Goal: Information Seeking & Learning: Learn about a topic

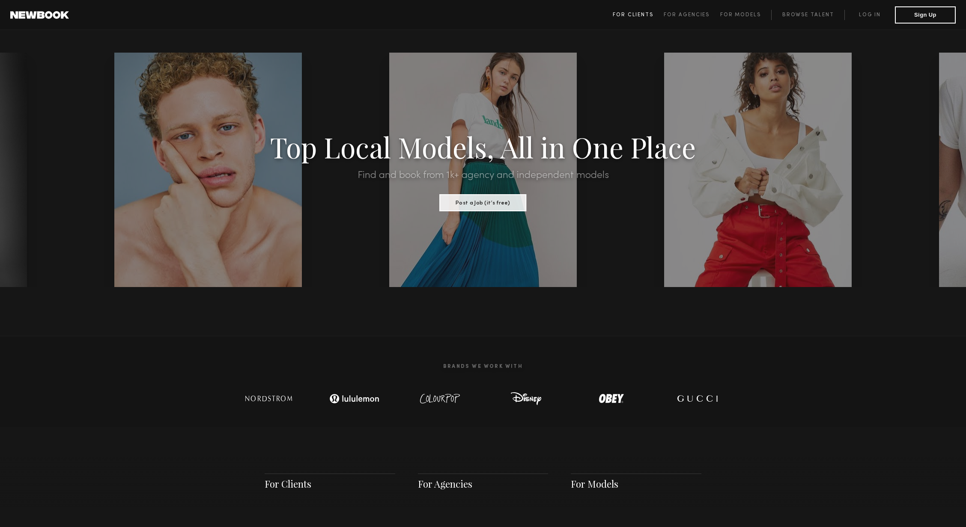
click at [642, 11] on link "For Clients" at bounding box center [638, 15] width 51 height 10
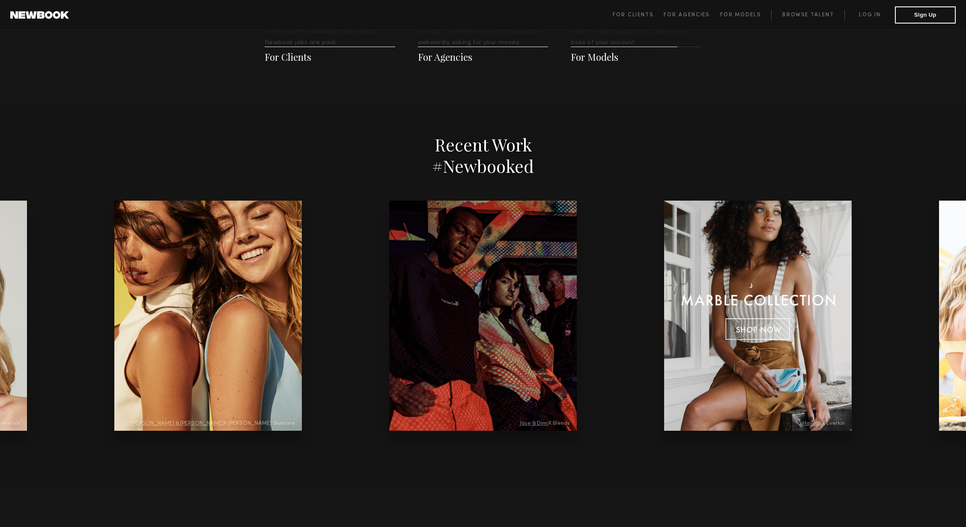
scroll to position [1602, 0]
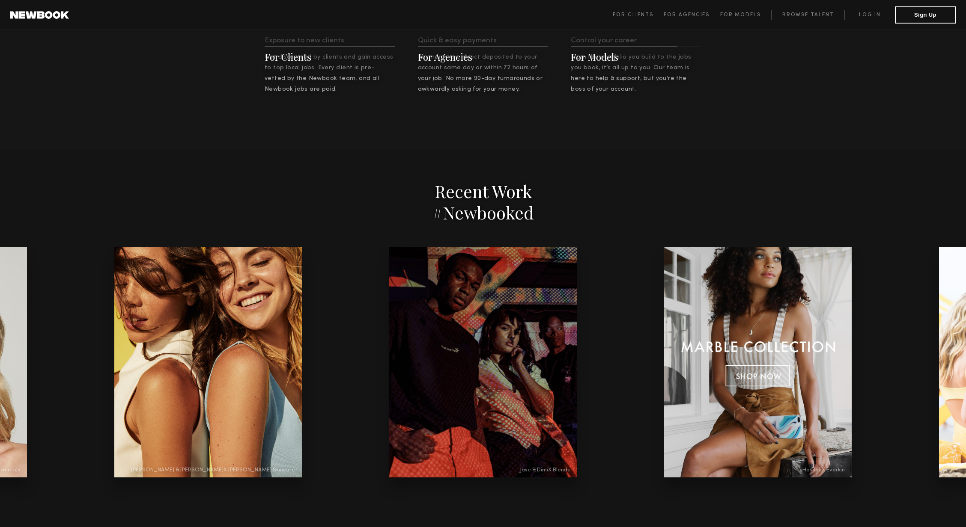
click at [450, 59] on span "For Agencies" at bounding box center [445, 57] width 54 height 13
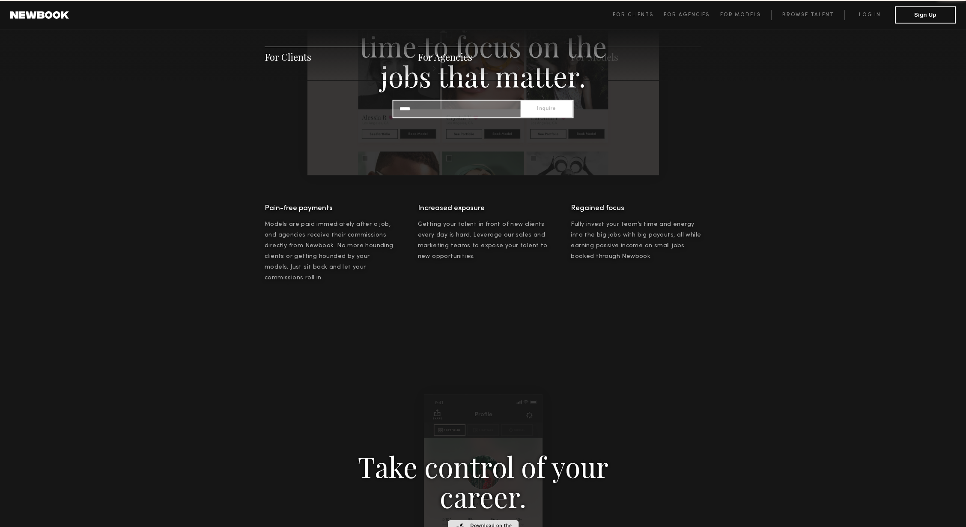
scroll to position [825, 0]
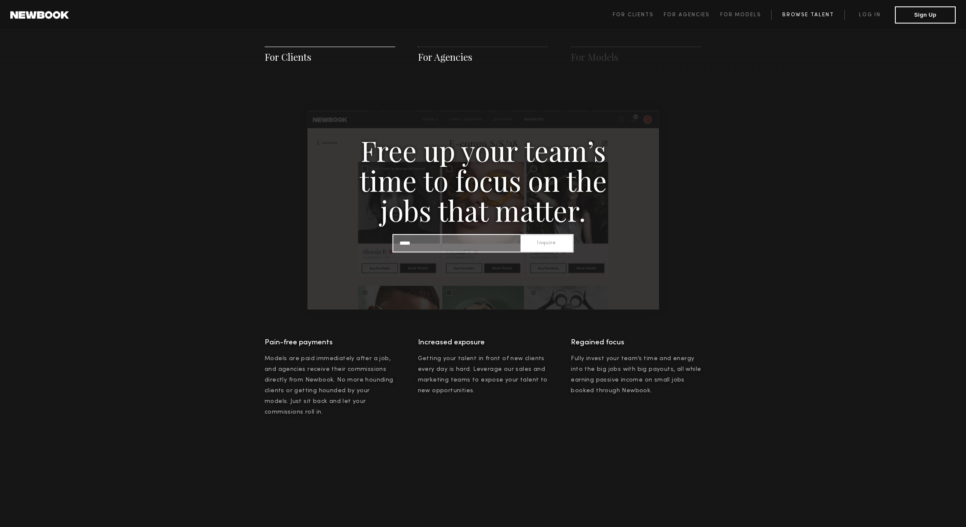
click at [816, 15] on link "Browse Talent" at bounding box center [807, 15] width 73 height 10
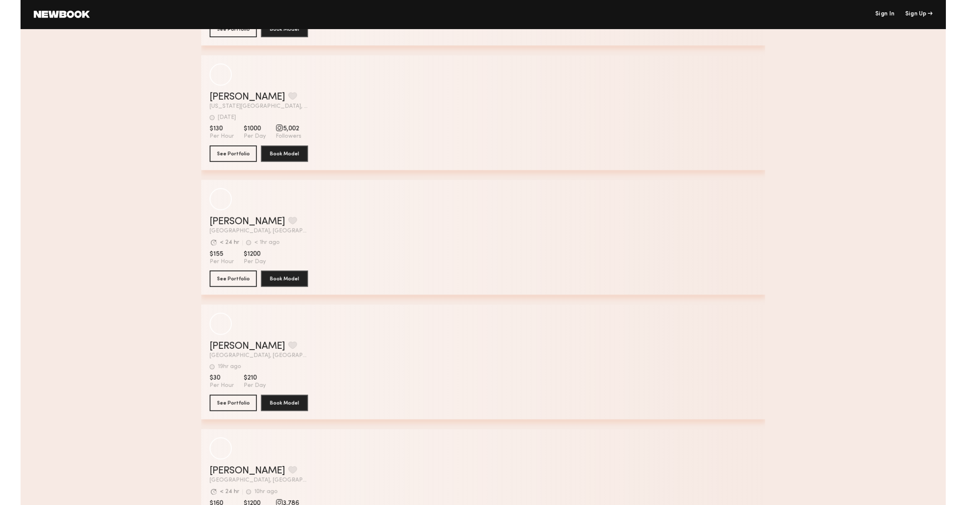
scroll to position [1131, 0]
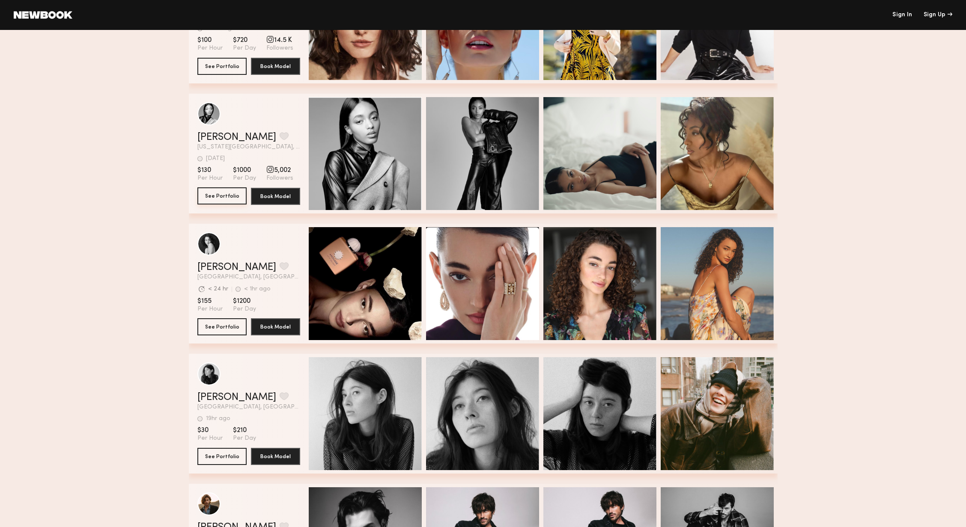
click at [232, 198] on button "See Portfolio" at bounding box center [221, 196] width 49 height 17
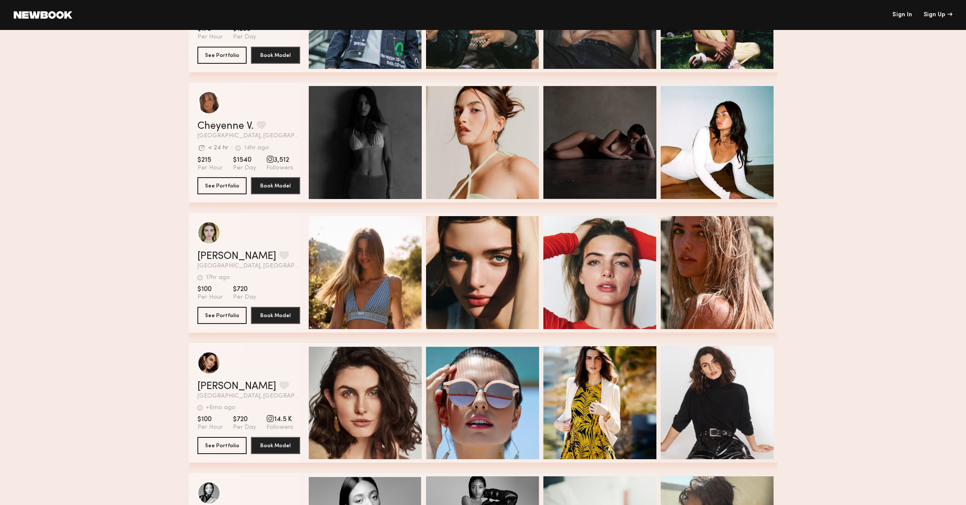
scroll to position [748, 0]
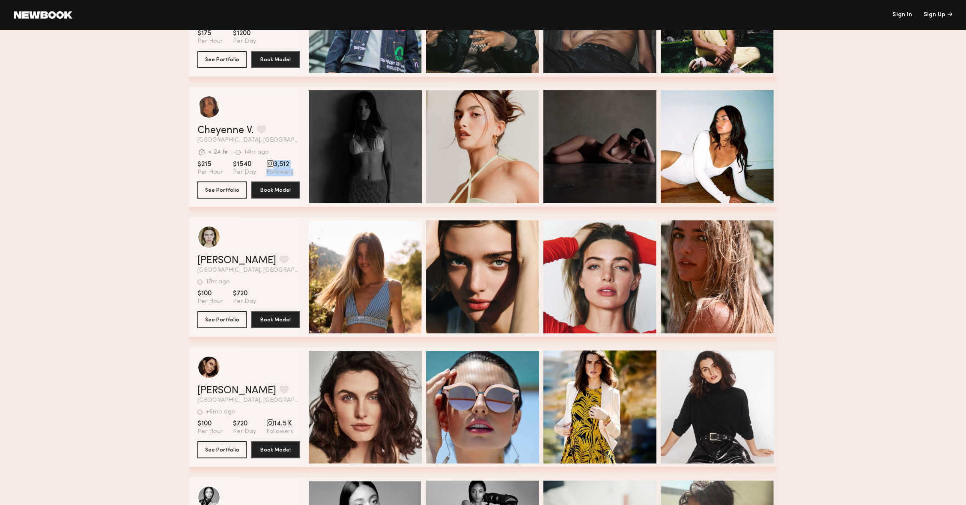
drag, startPoint x: 288, startPoint y: 169, endPoint x: 259, endPoint y: 164, distance: 28.7
click at [259, 164] on section "$215 Per Hour $1540 Per Day 3,512 Followers" at bounding box center [248, 168] width 103 height 16
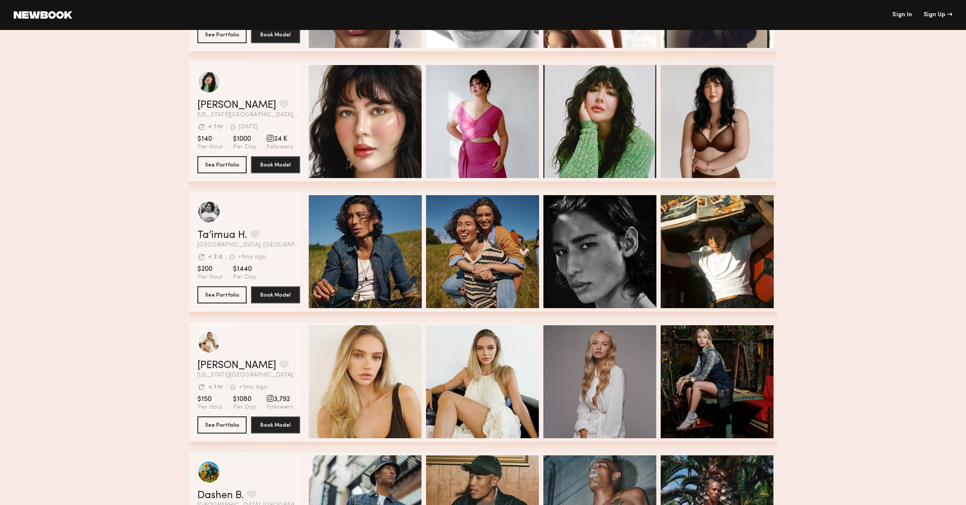
scroll to position [179, 0]
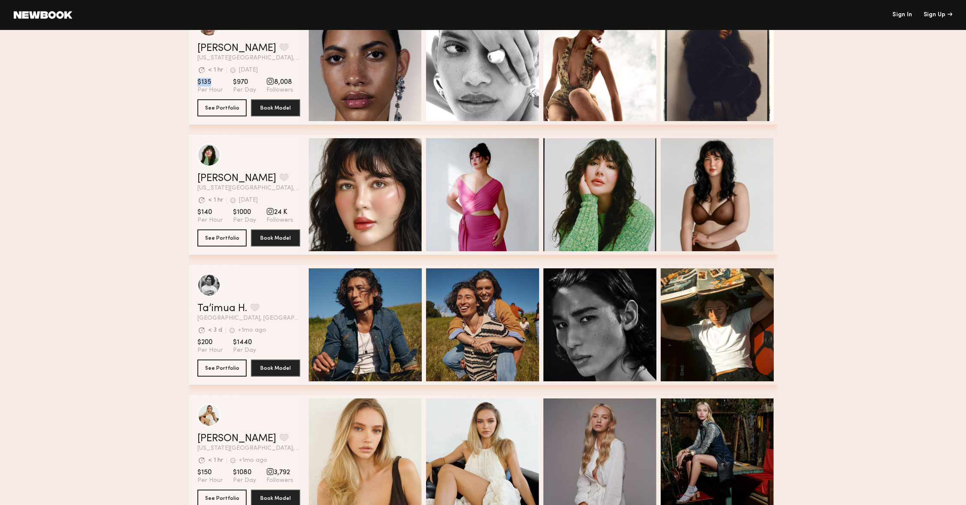
drag, startPoint x: 211, startPoint y: 83, endPoint x: 193, endPoint y: 84, distance: 18.4
click at [193, 84] on div "[PERSON_NAME] Favorite [US_STATE][GEOGRAPHIC_DATA], [GEOGRAPHIC_DATA] Avg. requ…" at bounding box center [483, 65] width 589 height 120
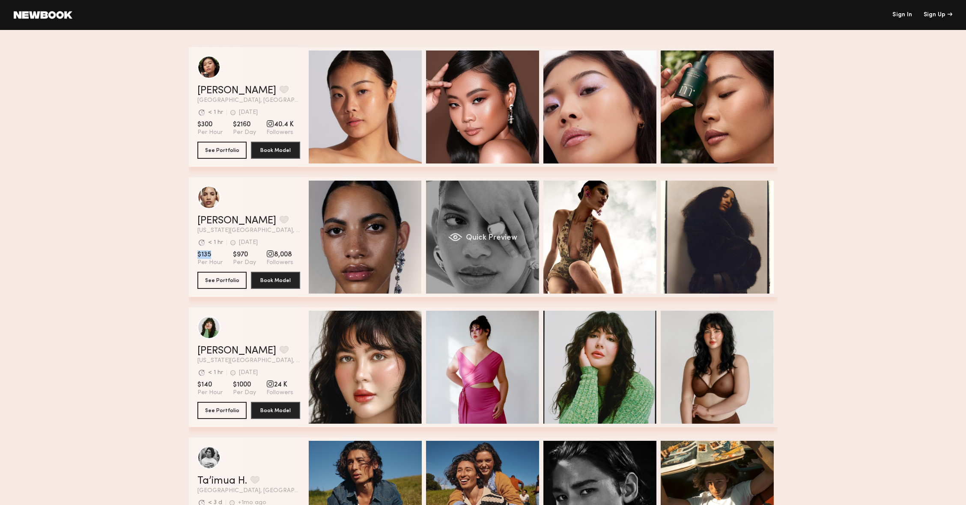
scroll to position [0, 0]
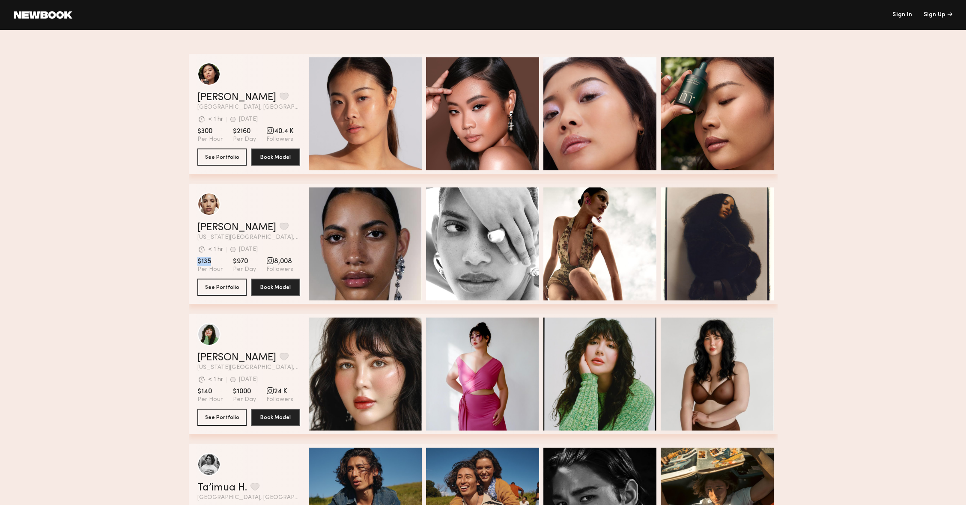
drag, startPoint x: 250, startPoint y: 102, endPoint x: 226, endPoint y: 107, distance: 24.4
click at [226, 107] on div "[PERSON_NAME] Favorite [GEOGRAPHIC_DATA], [GEOGRAPHIC_DATA] Avg. request respon…" at bounding box center [248, 101] width 103 height 18
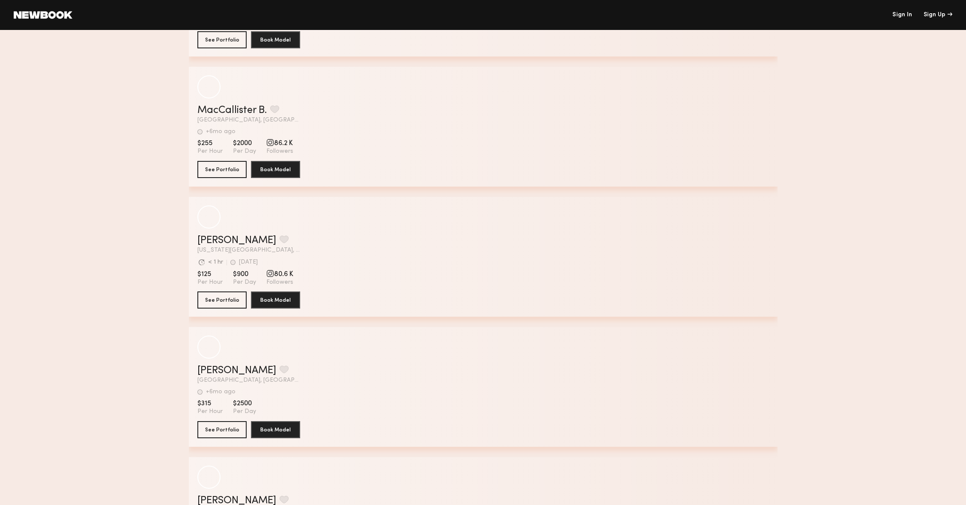
scroll to position [2593, 0]
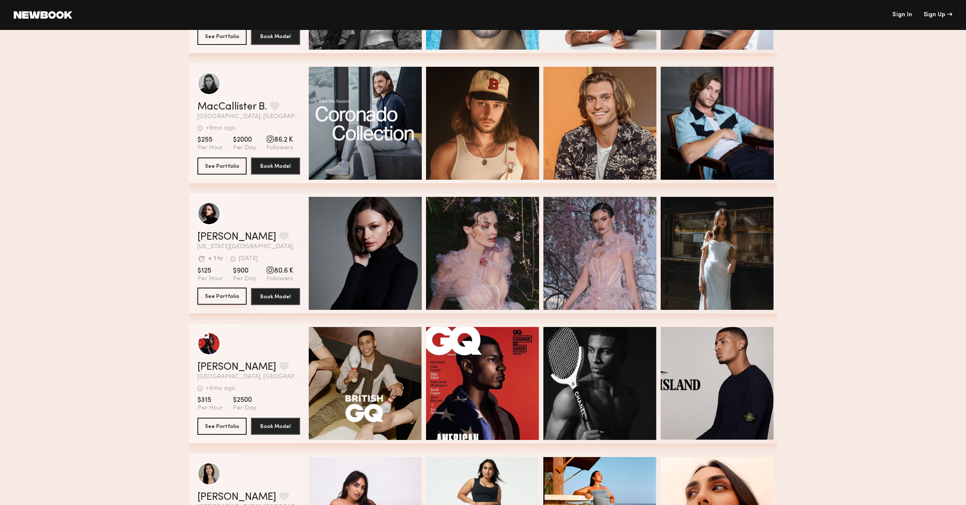
click at [240, 299] on button "See Portfolio" at bounding box center [221, 296] width 49 height 17
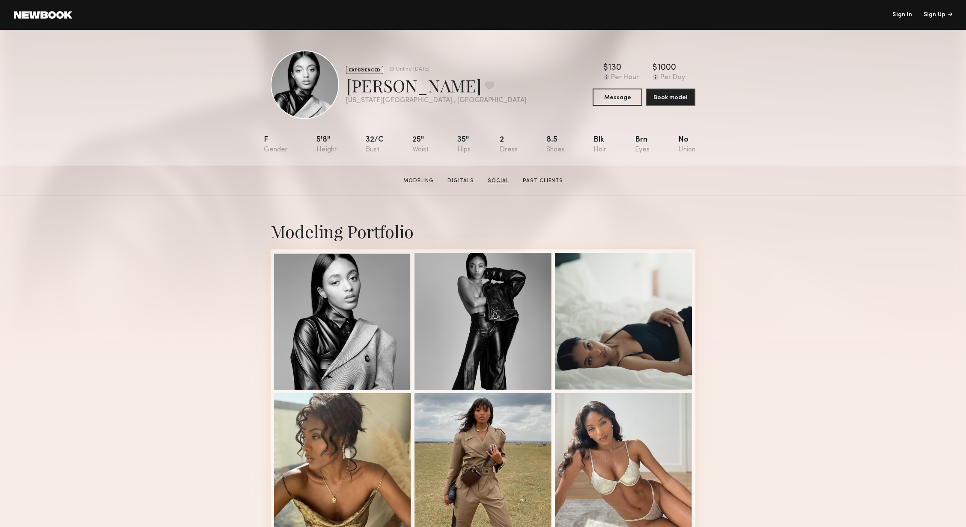
click at [499, 179] on link "Social" at bounding box center [498, 181] width 28 height 8
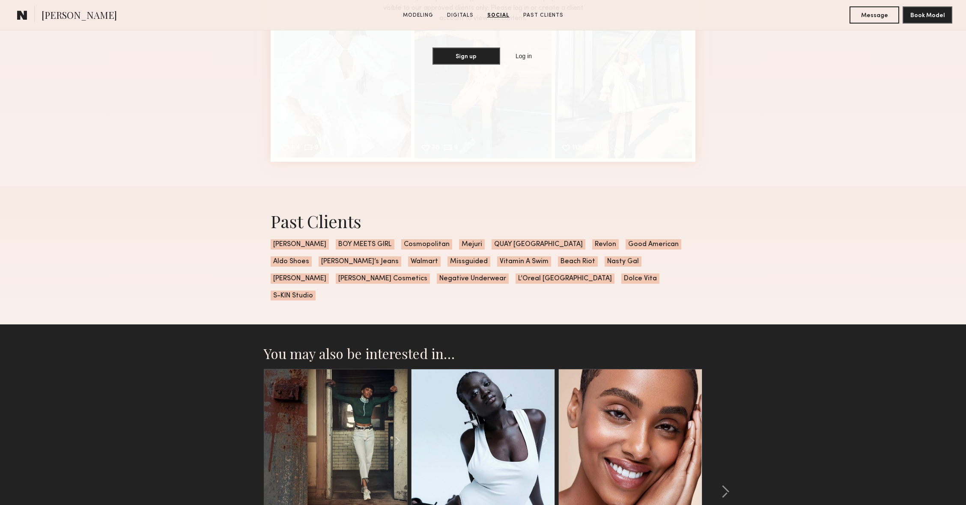
scroll to position [1556, 0]
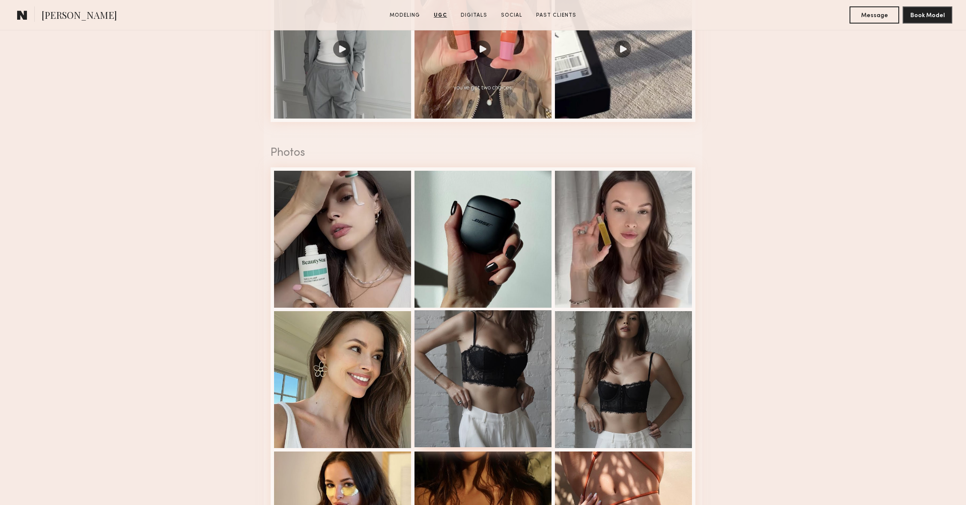
scroll to position [1205, 0]
